Goal: Information Seeking & Learning: Learn about a topic

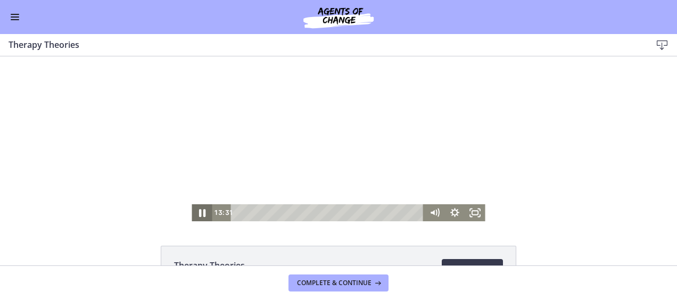
click at [199, 213] on icon "Pause" at bounding box center [202, 213] width 6 height 8
click at [200, 212] on icon "Play Video" at bounding box center [203, 213] width 6 height 9
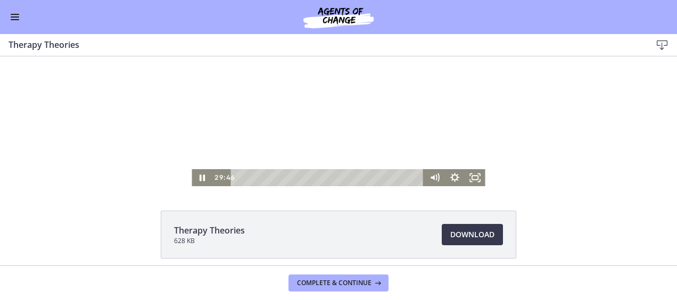
scroll to position [39, 0]
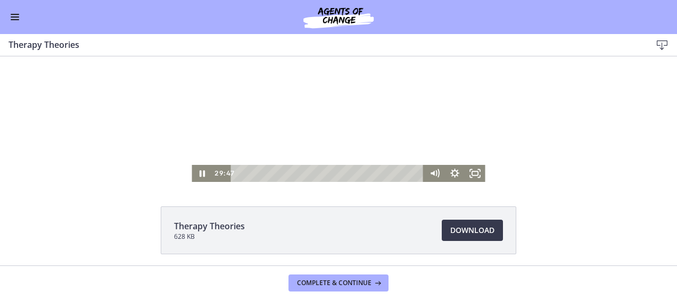
drag, startPoint x: 671, startPoint y: 148, endPoint x: 668, endPoint y: 156, distance: 8.6
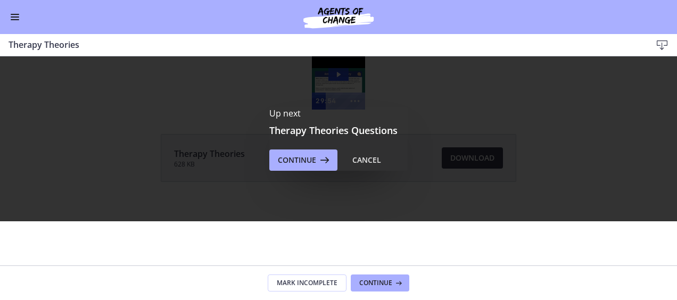
scroll to position [0, 0]
click at [294, 164] on span "Continue" at bounding box center [297, 160] width 38 height 13
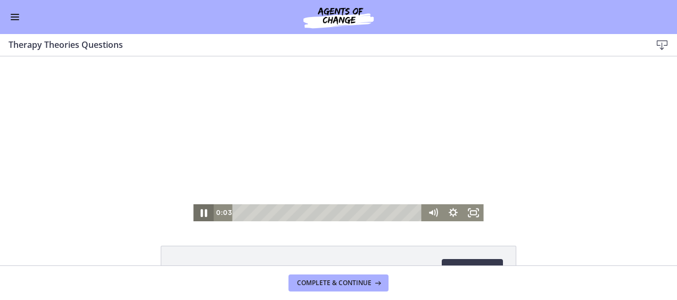
click at [200, 212] on icon "Pause" at bounding box center [204, 213] width 24 height 20
click at [202, 211] on icon "Play Video" at bounding box center [205, 213] width 6 height 9
click at [201, 210] on icon "Pause" at bounding box center [204, 213] width 6 height 8
click at [202, 211] on icon "Play Video" at bounding box center [204, 213] width 24 height 20
click at [469, 210] on icon "Fullscreen" at bounding box center [474, 213] width 24 height 20
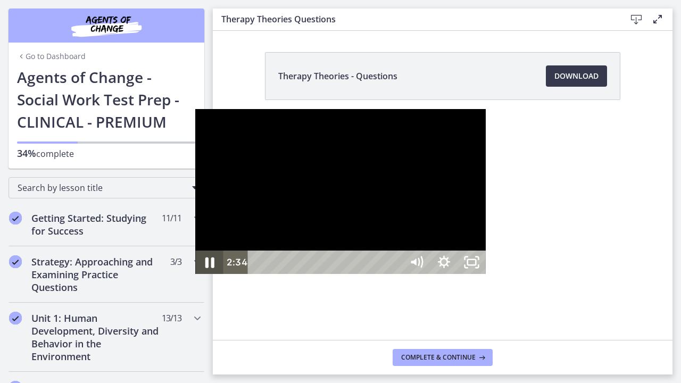
click at [193, 277] on icon "Pause" at bounding box center [209, 263] width 33 height 28
click at [194, 277] on icon "Play Video" at bounding box center [210, 263] width 33 height 28
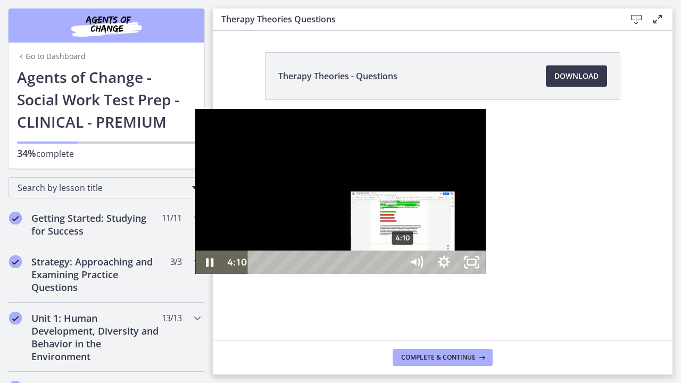
click at [258, 274] on div "4:10" at bounding box center [327, 262] width 138 height 23
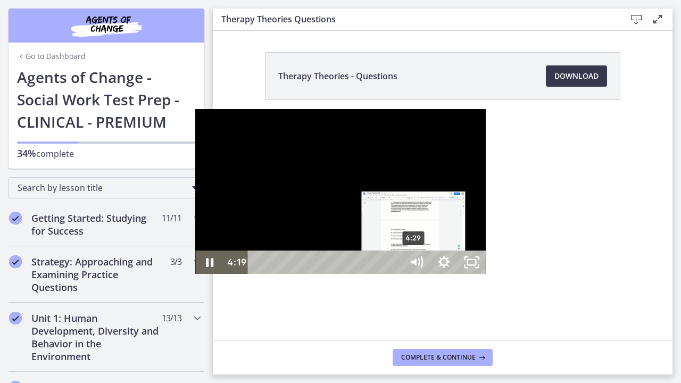
click at [258, 274] on div "4:29" at bounding box center [327, 262] width 138 height 23
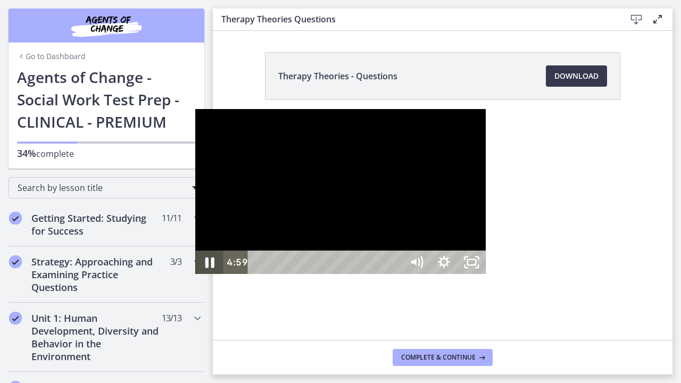
click at [205, 268] on icon "Pause" at bounding box center [209, 263] width 9 height 11
click at [207, 268] on icon "Play Video" at bounding box center [211, 263] width 9 height 12
click at [193, 277] on icon "Pause" at bounding box center [209, 263] width 33 height 28
click at [207, 267] on icon "Play Video" at bounding box center [210, 263] width 7 height 10
click at [372, 274] on div "8:49" at bounding box center [327, 262] width 138 height 23
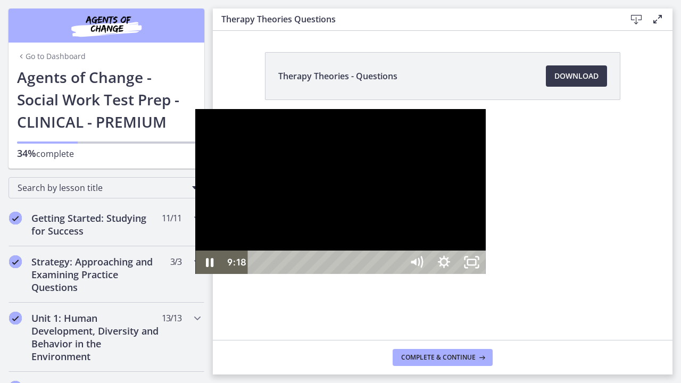
click at [388, 274] on div "9:18" at bounding box center [327, 262] width 138 height 23
click at [396, 274] on div "10:12" at bounding box center [327, 262] width 138 height 23
click at [396, 274] on div "10:26" at bounding box center [327, 262] width 138 height 23
click at [396, 274] on div "11:10" at bounding box center [327, 262] width 138 height 23
click at [396, 274] on div "11:16" at bounding box center [327, 262] width 138 height 23
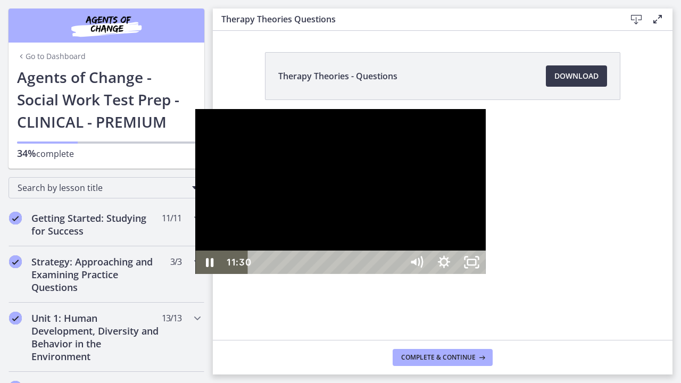
click at [396, 274] on div "11:30" at bounding box center [327, 262] width 138 height 23
click at [205, 268] on icon "Pause" at bounding box center [209, 263] width 9 height 11
click at [207, 268] on icon "Play Video" at bounding box center [211, 263] width 9 height 12
click at [488, 277] on icon "Unfullscreen" at bounding box center [471, 263] width 33 height 28
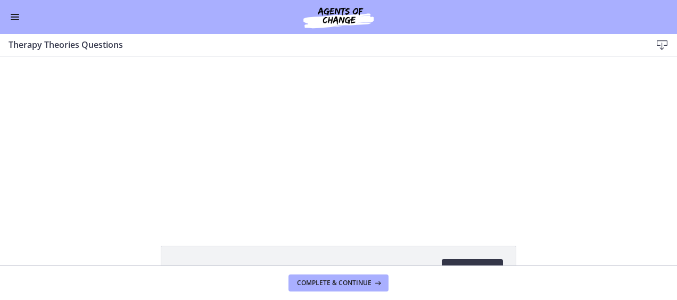
click at [487, 261] on link "Download Opens in a new window" at bounding box center [472, 269] width 61 height 21
click at [335, 281] on span "Complete & continue" at bounding box center [334, 283] width 75 height 9
